Goal: Find specific page/section

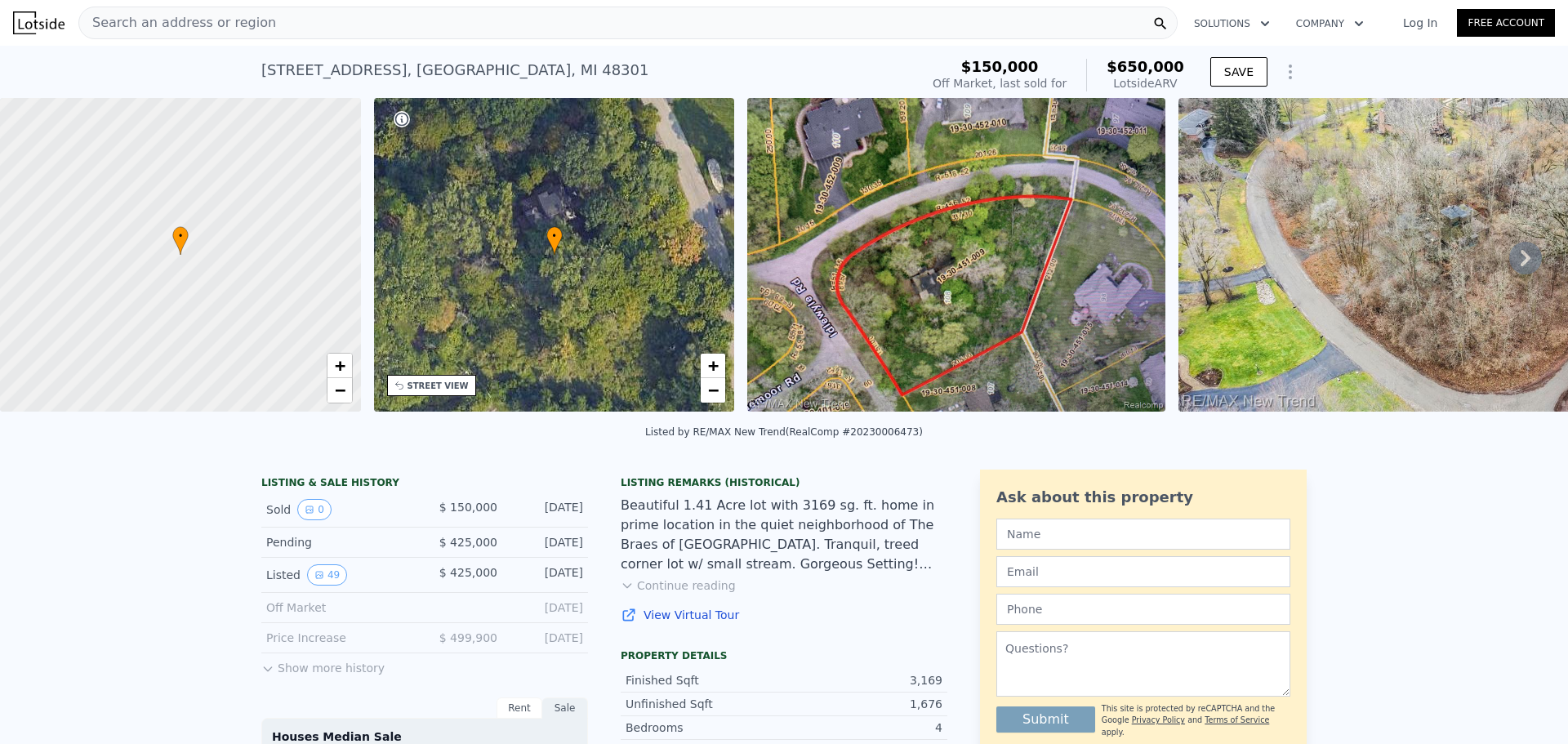
click at [1509, 261] on icon at bounding box center [1525, 258] width 33 height 33
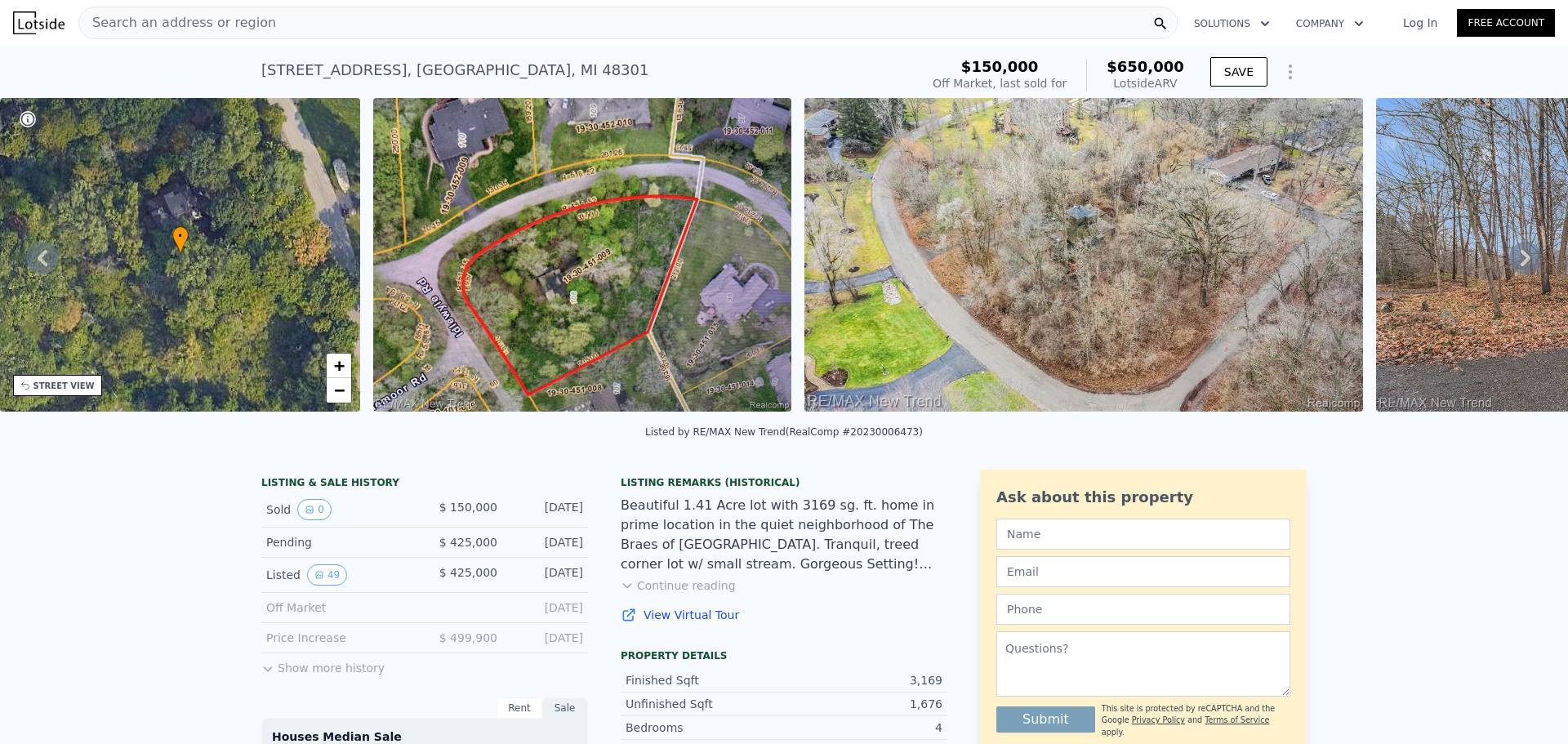
click at [1521, 267] on icon at bounding box center [1526, 258] width 10 height 16
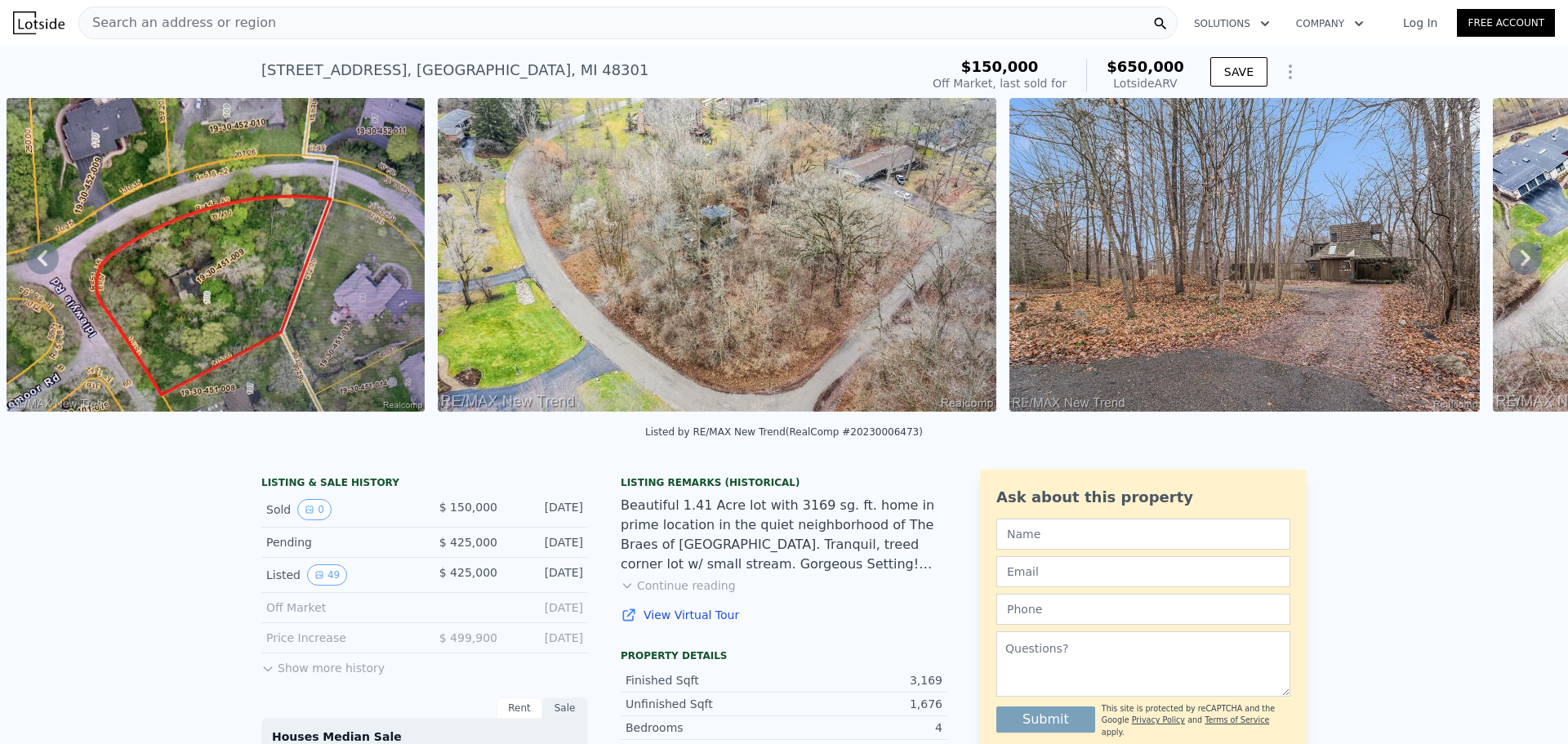
click at [1521, 267] on icon at bounding box center [1526, 258] width 10 height 16
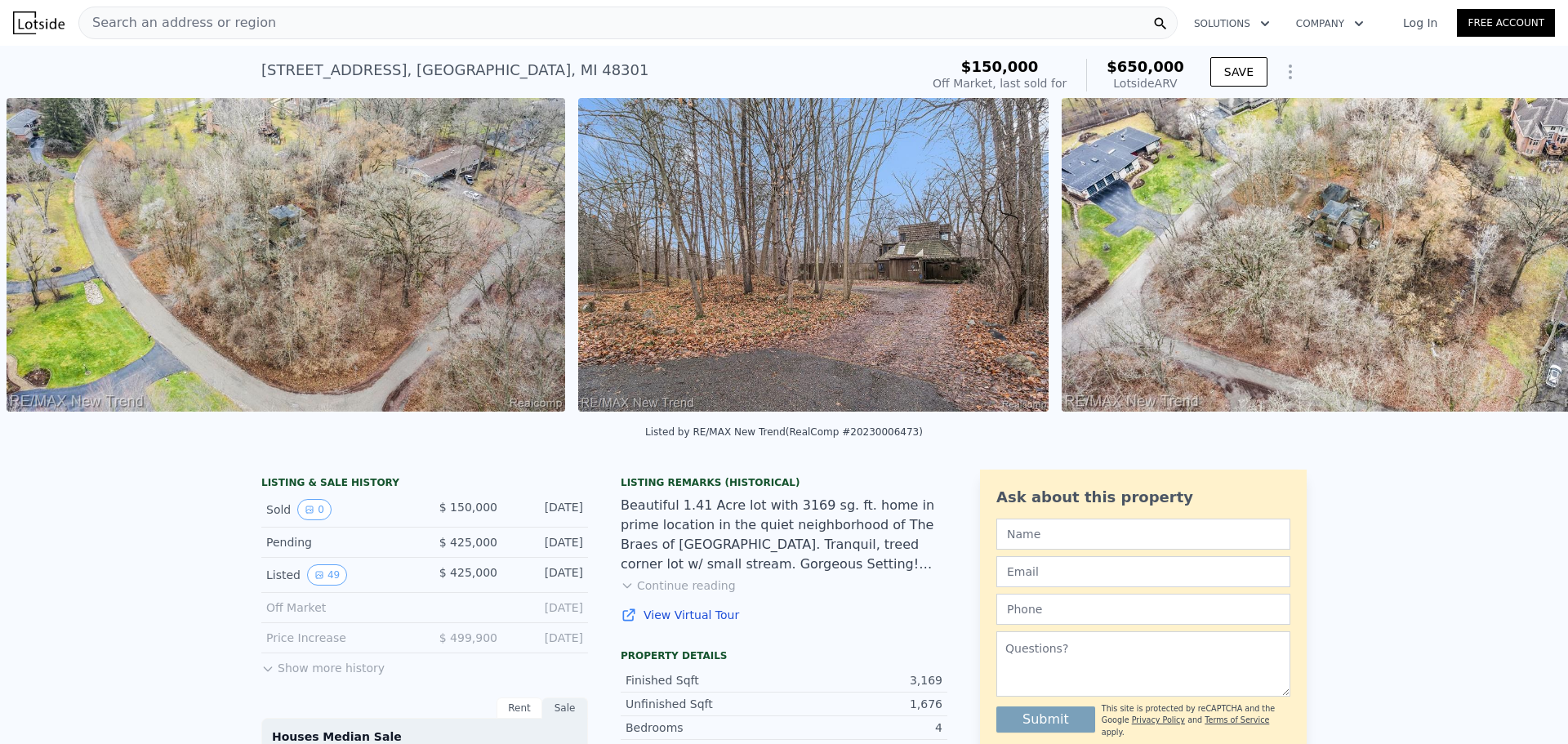
scroll to position [0, 1750]
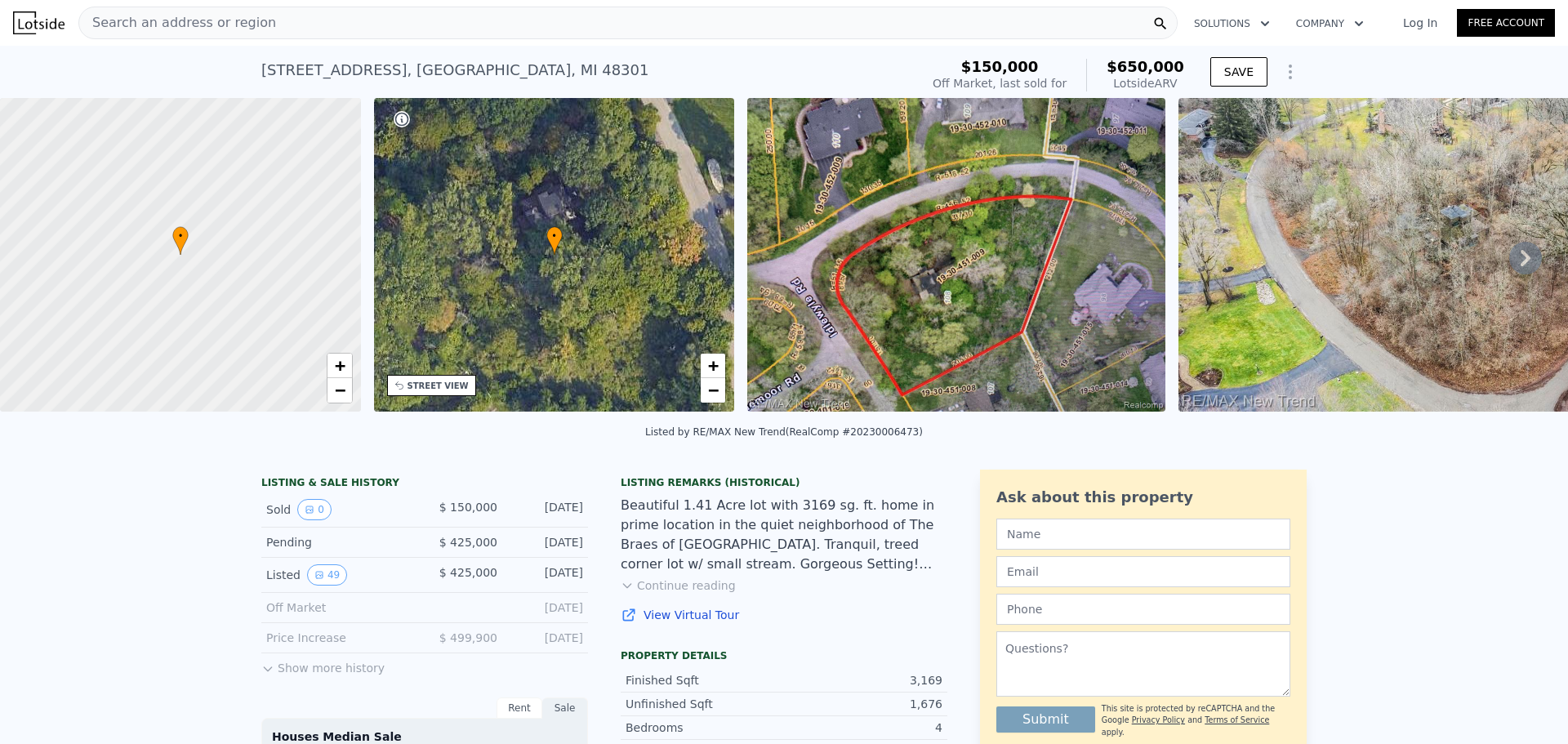
click at [548, 22] on div "Search an address or region" at bounding box center [628, 23] width 1100 height 33
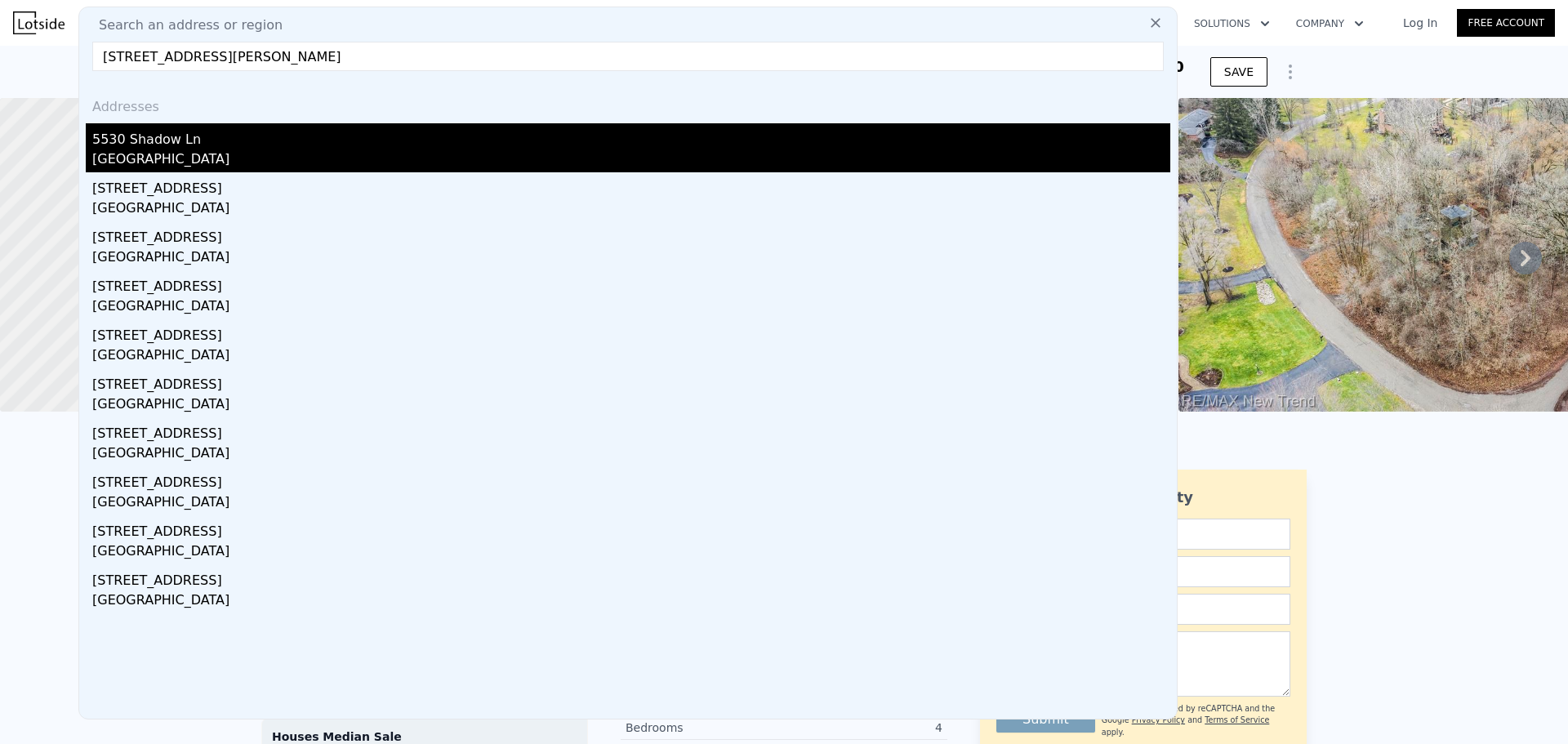
type input "5530 Shadow Ln Bloomfield Hills"
click at [261, 146] on div "5530 Shadow Ln" at bounding box center [631, 136] width 1078 height 26
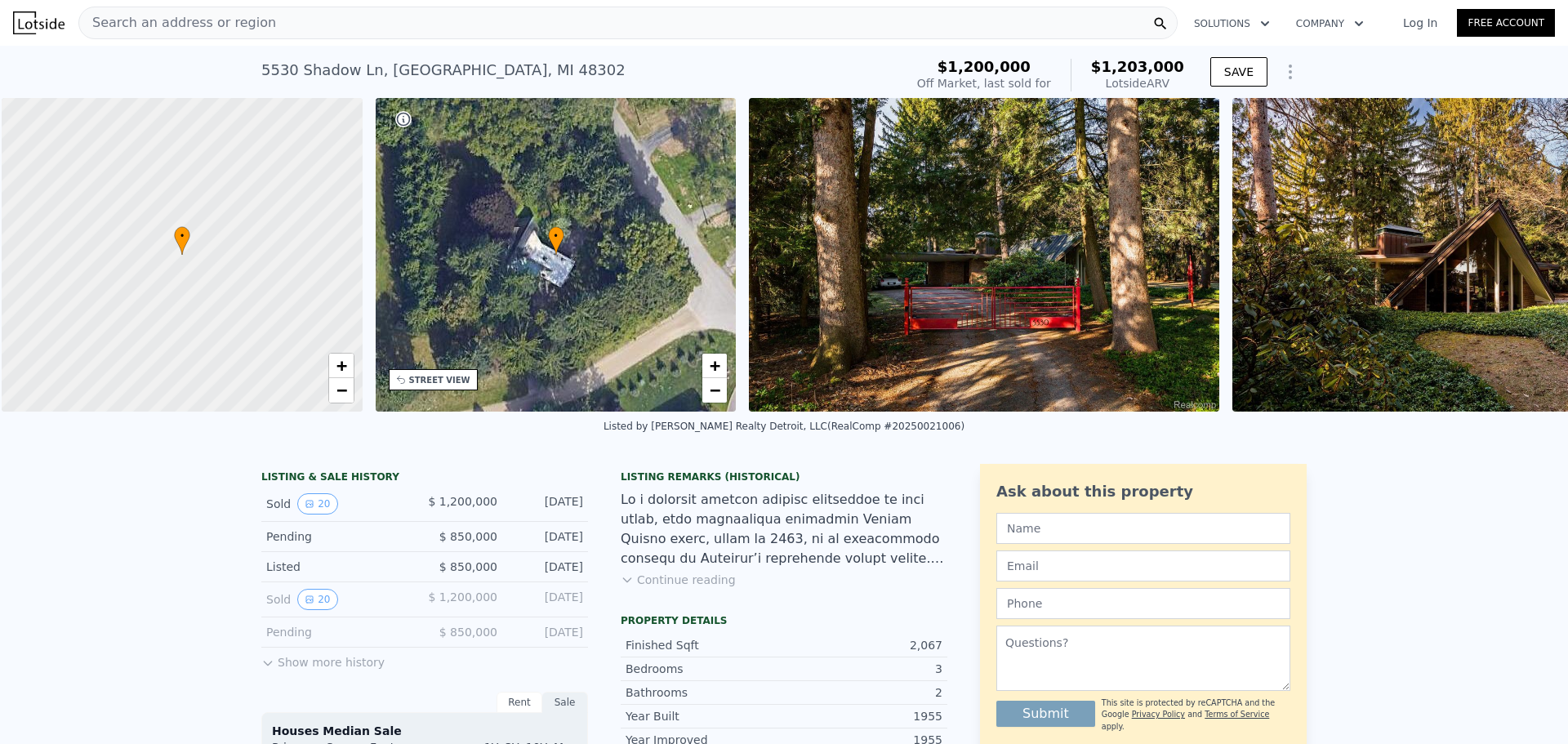
scroll to position [0, 7]
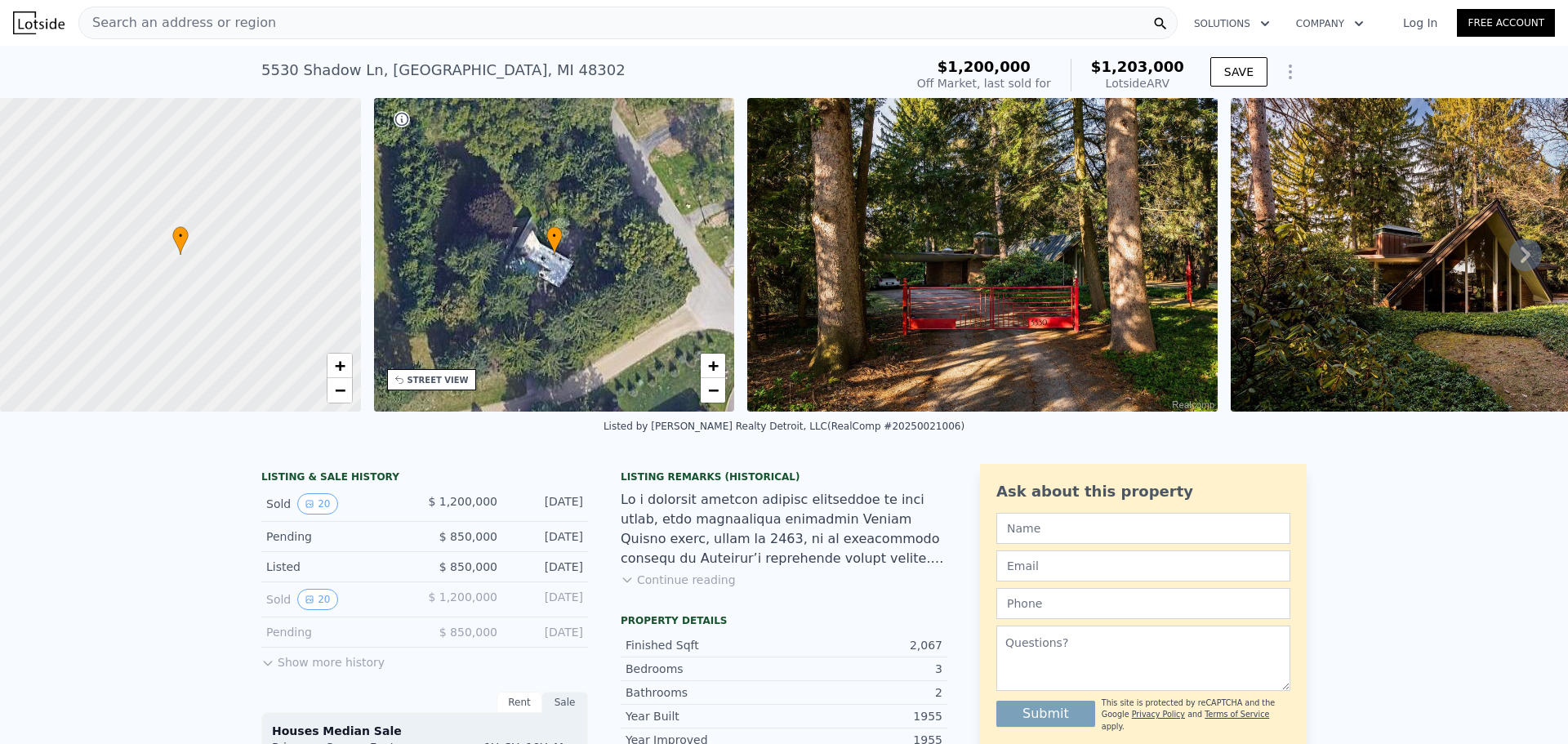
click at [532, 279] on div "• + −" at bounding box center [554, 255] width 361 height 313
click at [265, 666] on icon at bounding box center [267, 664] width 7 height 4
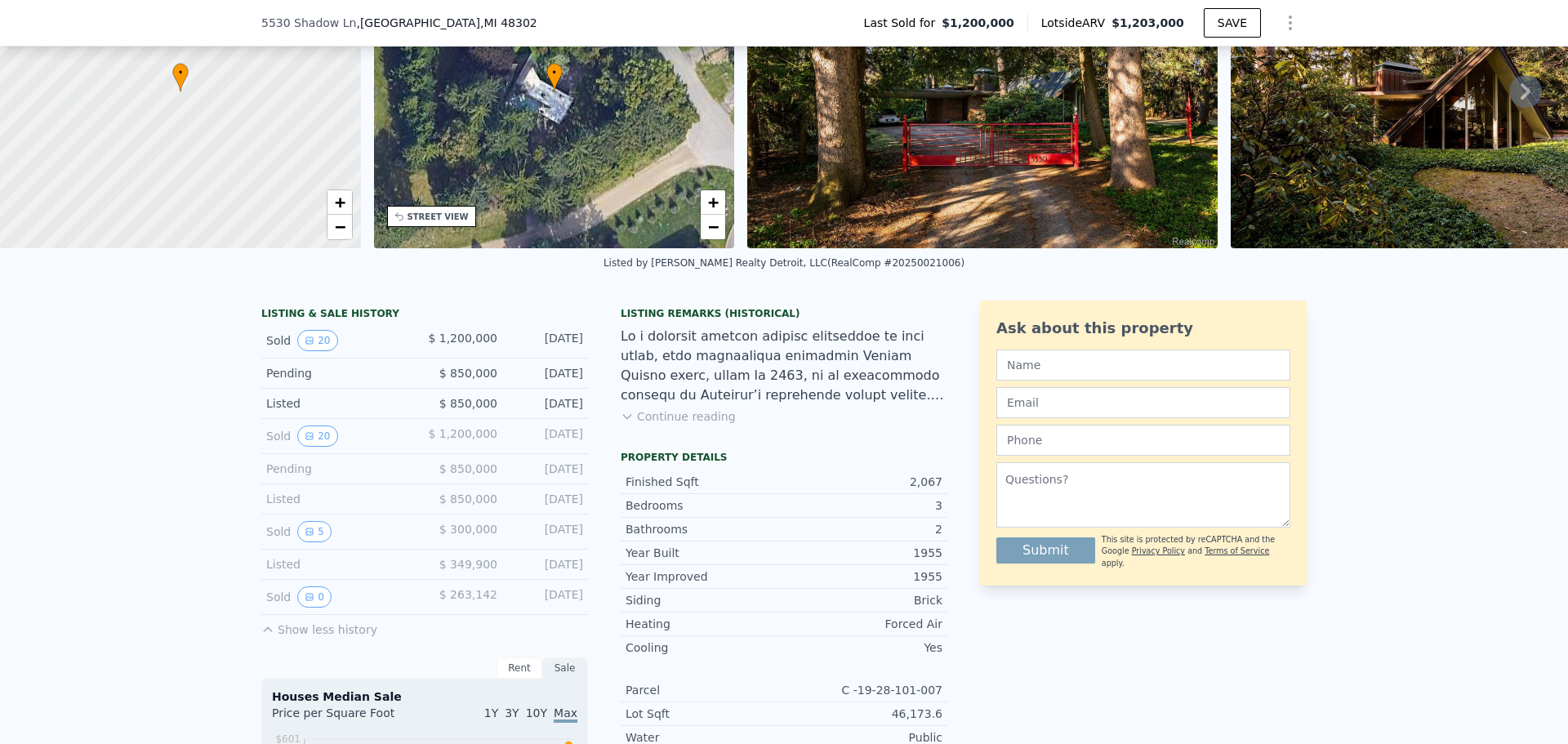
scroll to position [239, 0]
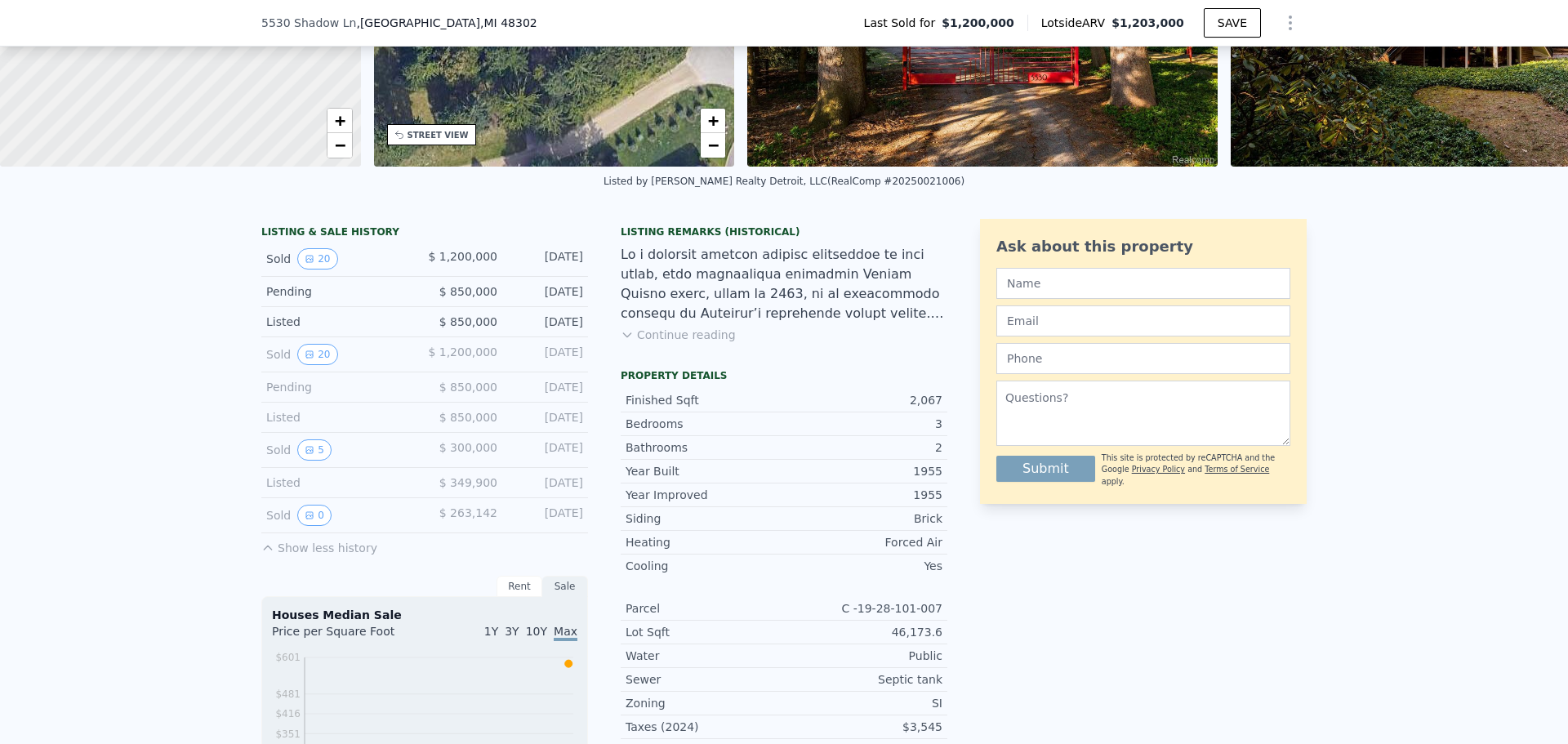
click at [631, 343] on button "Continue reading" at bounding box center [678, 334] width 115 height 16
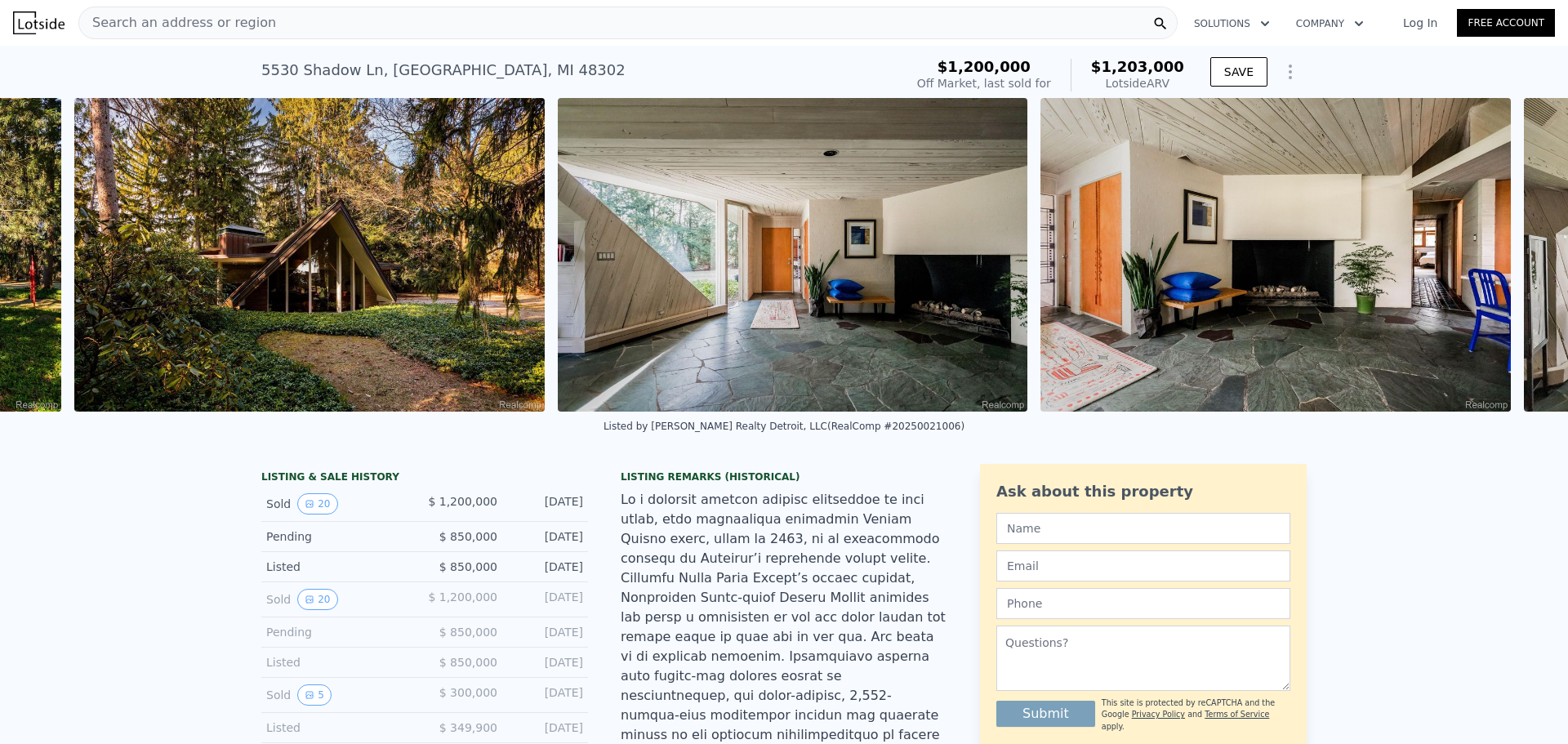
scroll to position [0, 1231]
